Goal: Transaction & Acquisition: Purchase product/service

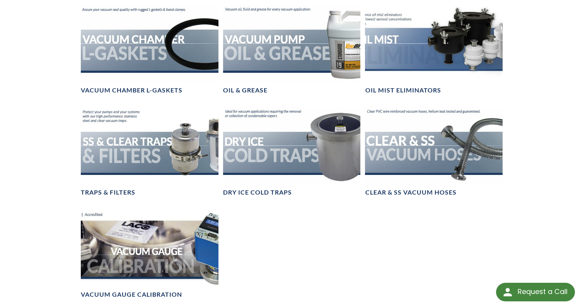
scroll to position [580, 0]
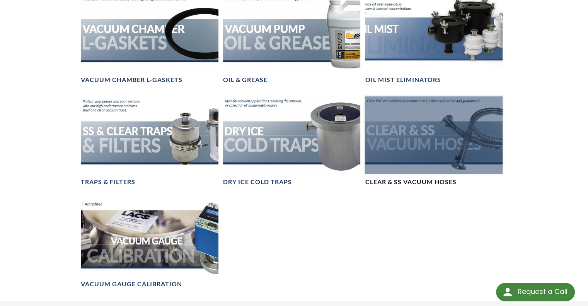
click at [434, 154] on div at bounding box center [434, 134] width 138 height 77
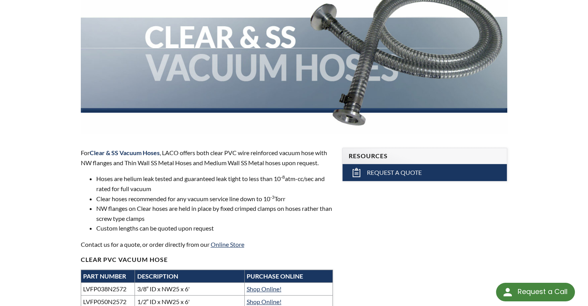
scroll to position [193, 0]
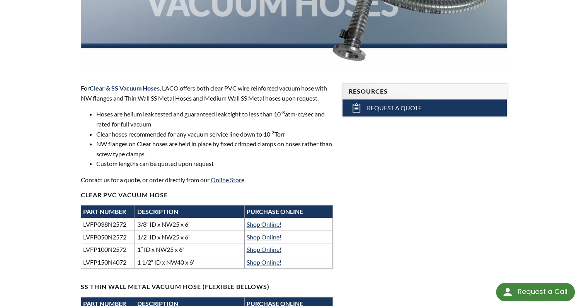
click at [98, 221] on td "LVFP038N2572" at bounding box center [108, 224] width 54 height 13
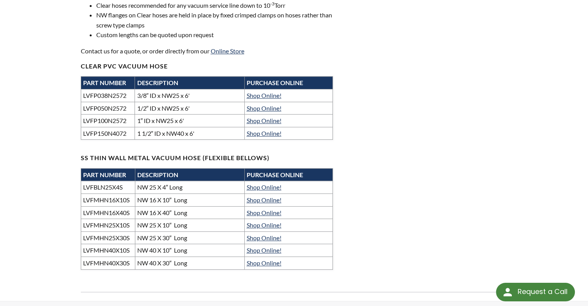
scroll to position [257, 0]
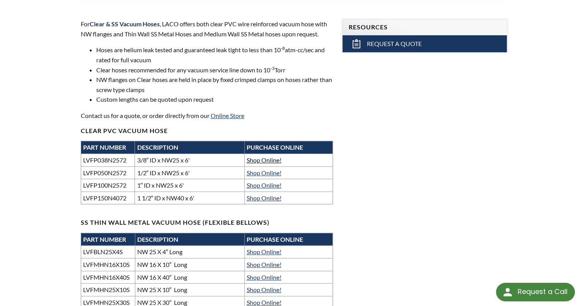
click at [259, 158] on link "Shop Online!" at bounding box center [264, 159] width 35 height 7
click at [274, 171] on link "Shop Online!" at bounding box center [264, 172] width 35 height 7
